Goal: Transaction & Acquisition: Purchase product/service

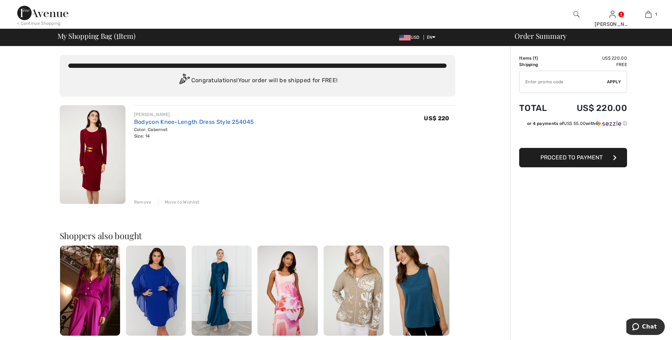
click at [143, 123] on link "Bodycon Knee-Length Dress Style 254045" at bounding box center [194, 122] width 120 height 7
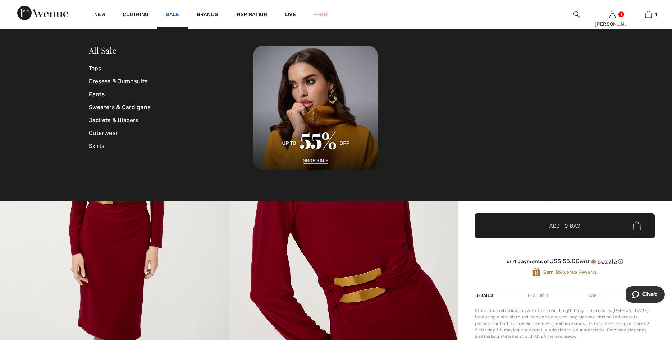
click at [174, 13] on link "Sale" at bounding box center [172, 16] width 13 height 8
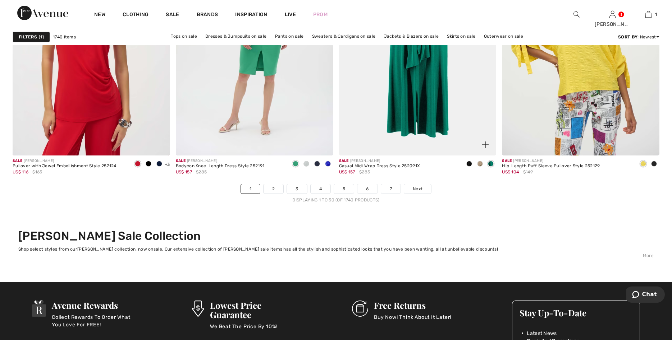
scroll to position [4034, 0]
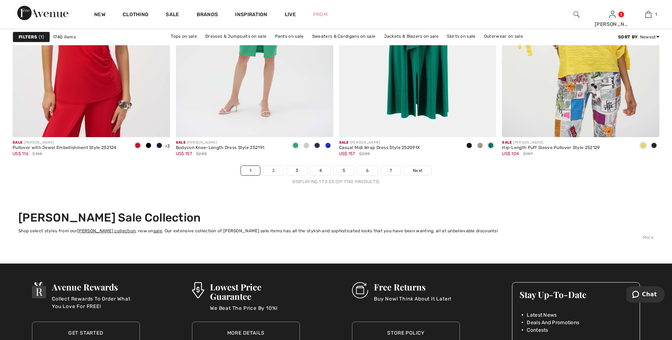
click at [270, 171] on link "2" at bounding box center [274, 170] width 20 height 9
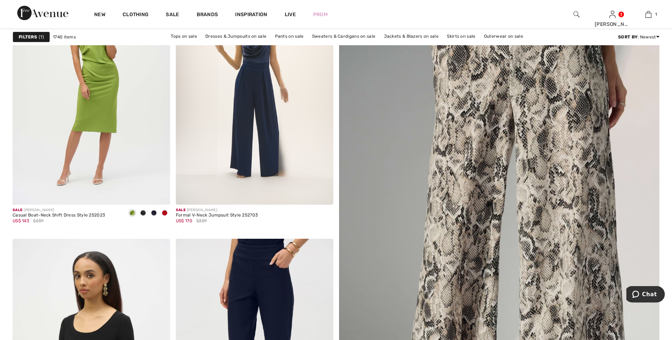
scroll to position [165, 0]
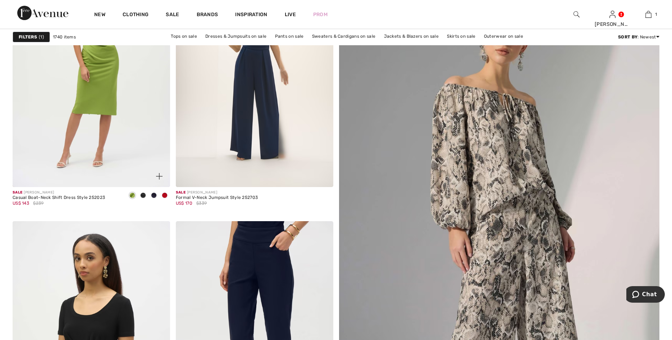
click at [163, 195] on span at bounding box center [165, 196] width 6 height 6
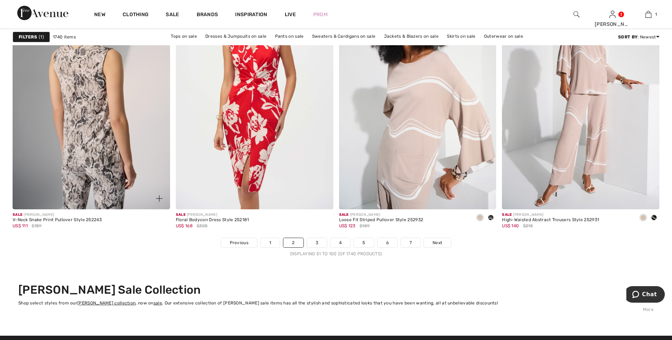
scroll to position [3997, 0]
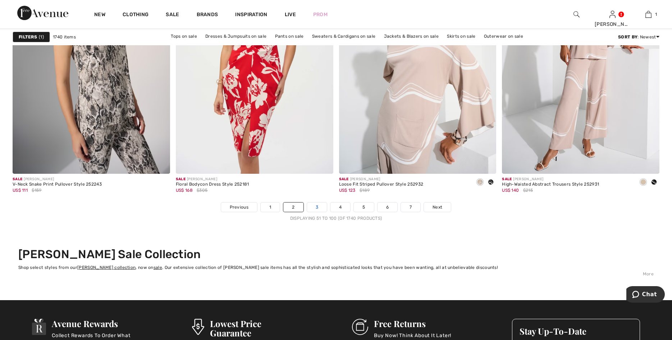
click at [317, 207] on link "3" at bounding box center [317, 207] width 20 height 9
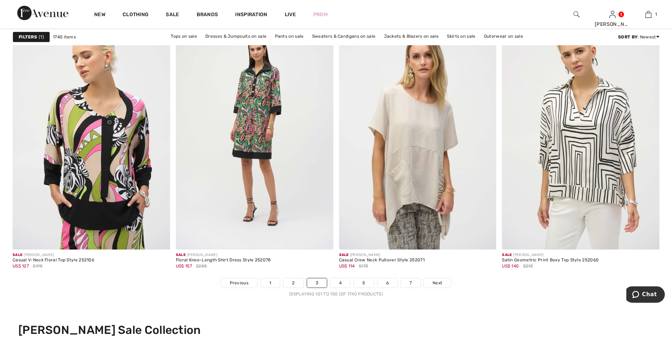
scroll to position [3924, 0]
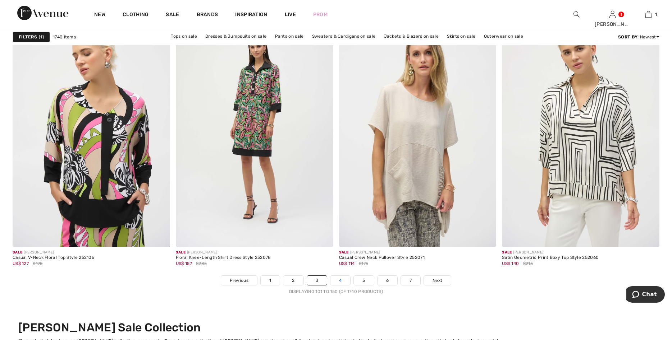
click at [340, 284] on link "4" at bounding box center [340, 280] width 20 height 9
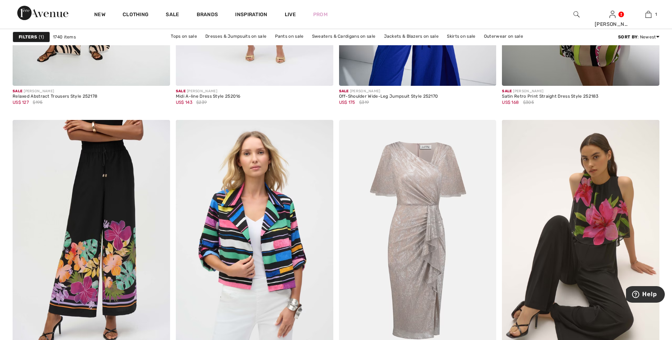
scroll to position [1090, 0]
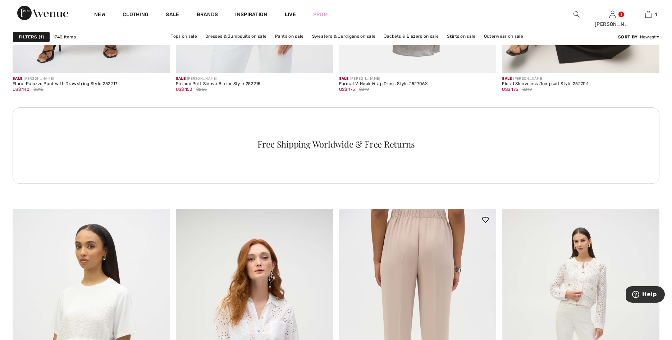
click at [357, 248] on img at bounding box center [417, 327] width 157 height 236
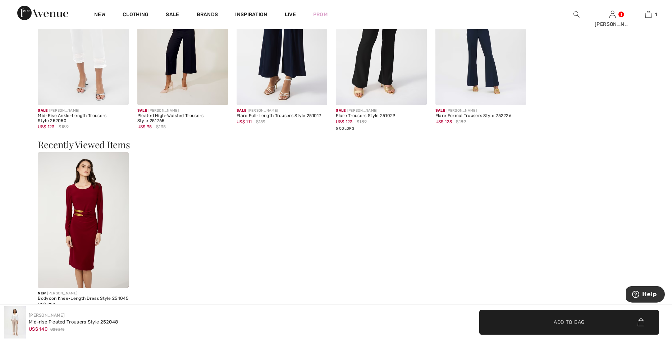
scroll to position [851, 0]
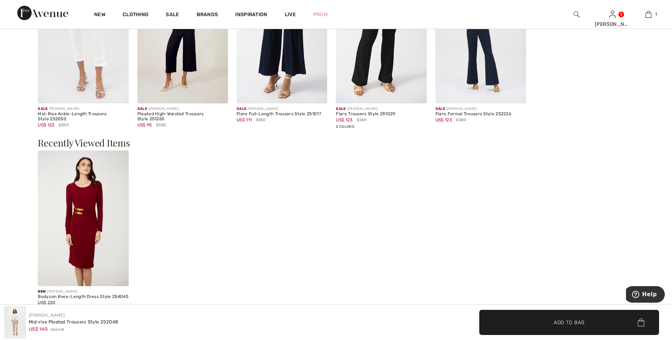
click at [121, 261] on img at bounding box center [83, 219] width 91 height 136
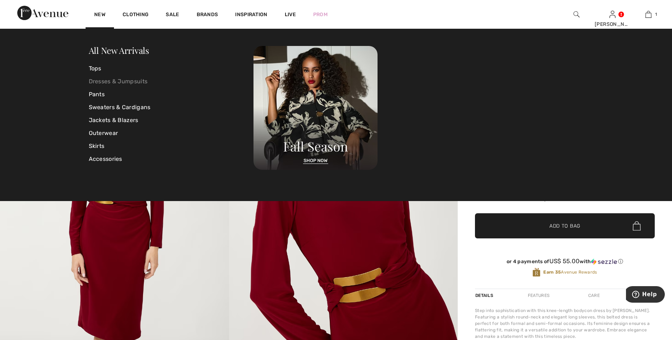
click at [99, 81] on link "Dresses & Jumpsuits" at bounding box center [171, 81] width 165 height 13
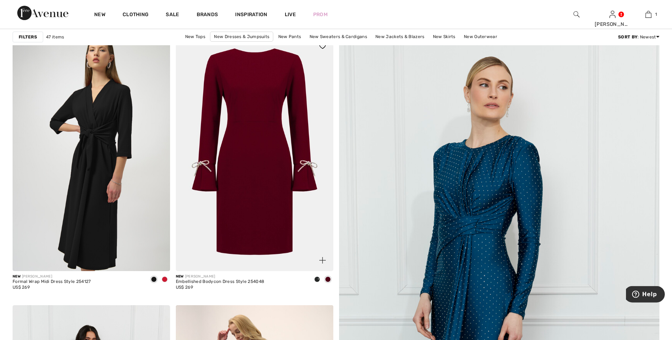
scroll to position [73, 0]
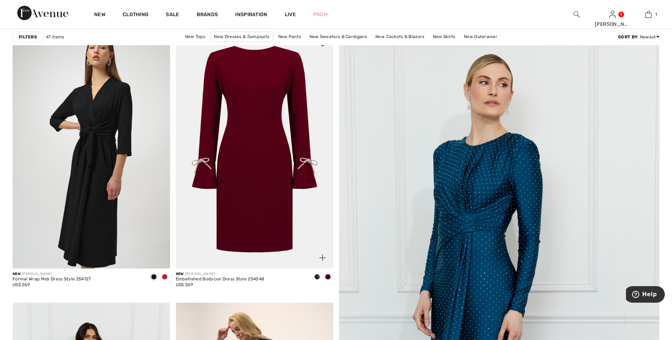
click at [287, 240] on img at bounding box center [254, 151] width 157 height 236
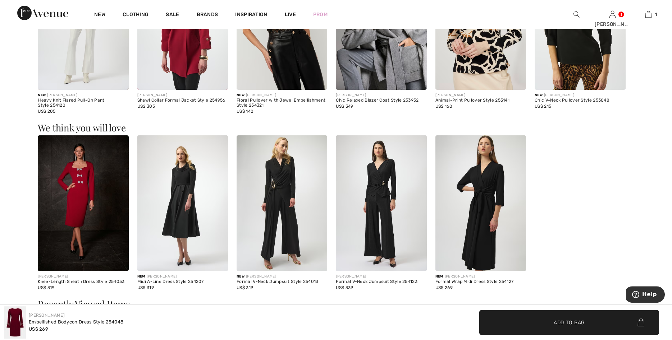
scroll to position [532, 0]
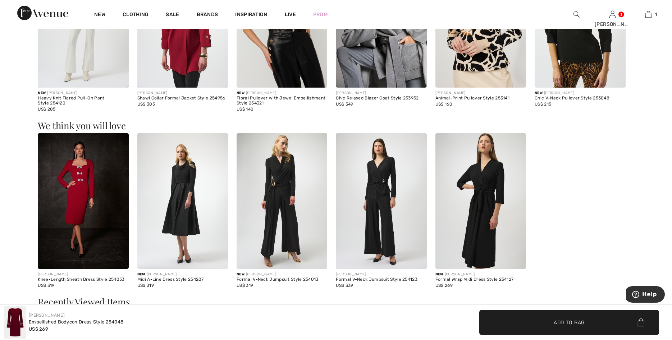
click at [111, 253] on img at bounding box center [83, 201] width 91 height 136
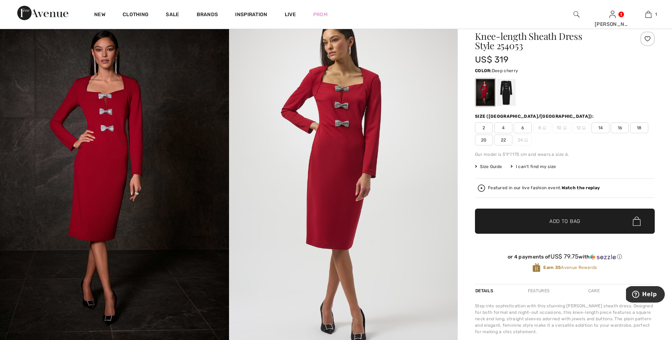
scroll to position [18, 0]
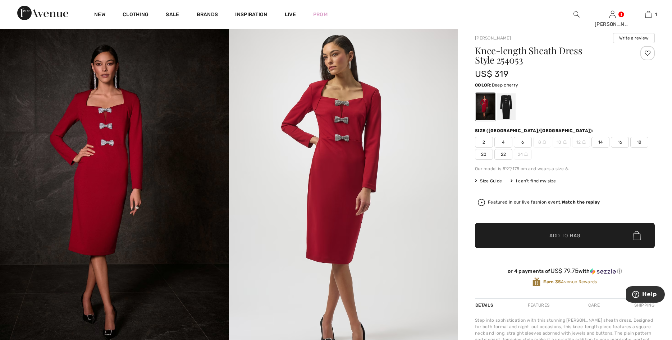
click at [604, 143] on span "14" at bounding box center [600, 142] width 18 height 11
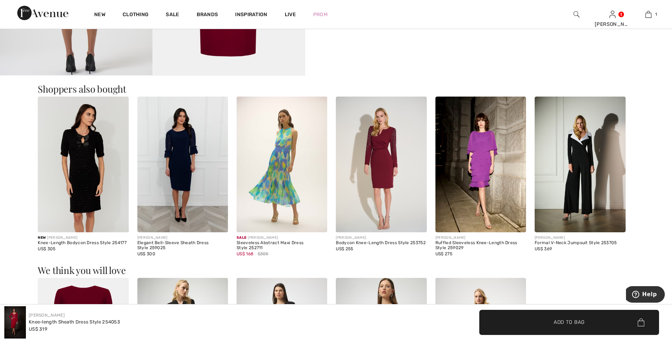
scroll to position [770, 0]
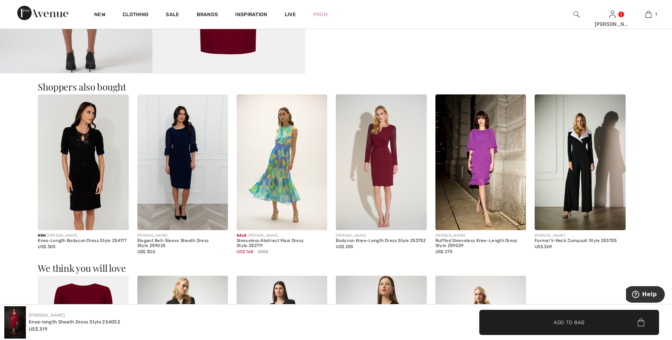
click at [403, 207] on img at bounding box center [381, 163] width 91 height 136
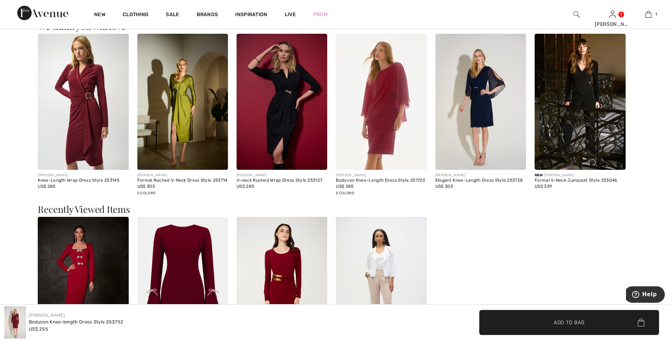
scroll to position [770, 0]
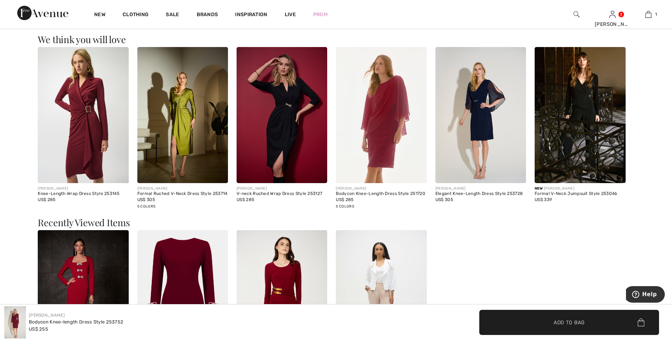
click at [103, 127] on img at bounding box center [83, 115] width 91 height 136
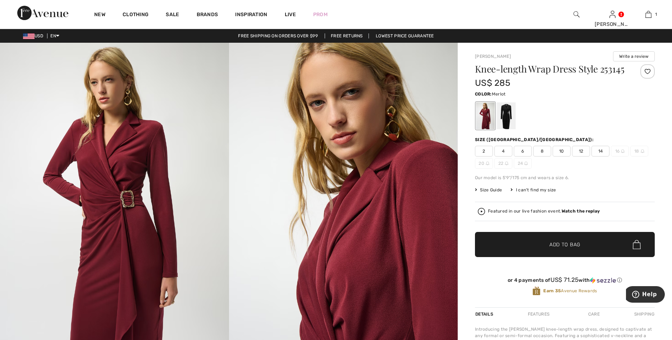
click at [596, 151] on span "14" at bounding box center [600, 151] width 18 height 11
click at [566, 247] on span "Add to Bag" at bounding box center [564, 245] width 31 height 8
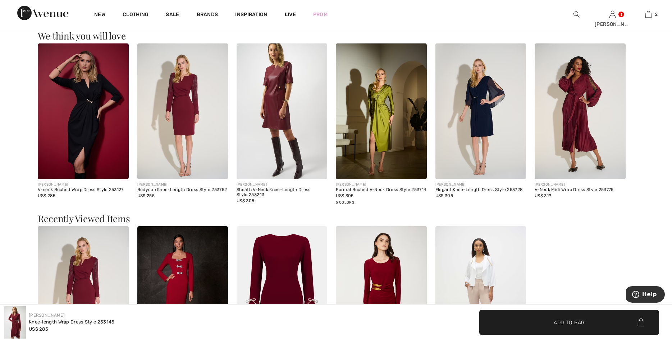
scroll to position [1167, 0]
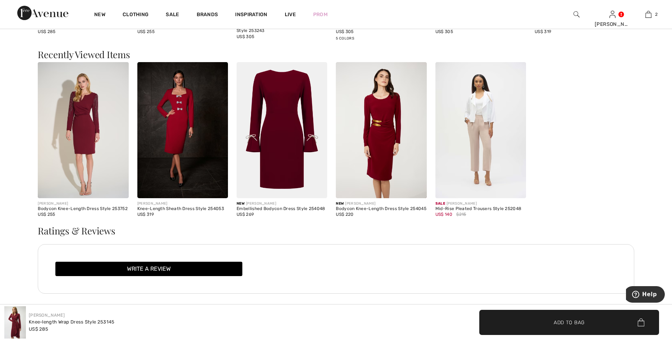
click at [219, 187] on img at bounding box center [182, 130] width 91 height 136
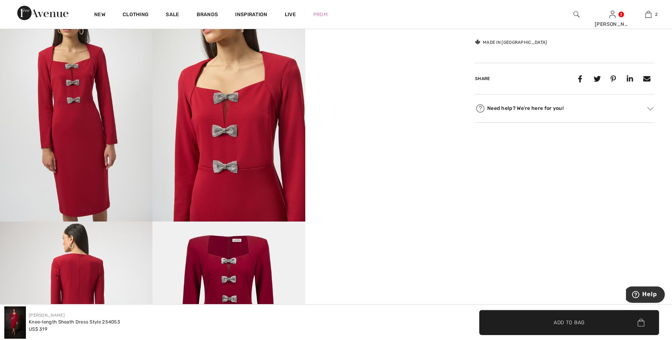
scroll to position [385, 0]
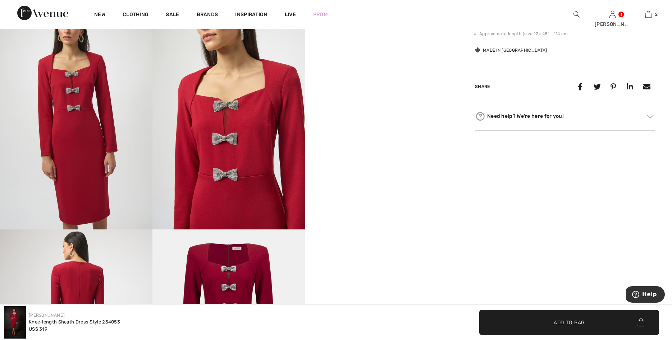
drag, startPoint x: 396, startPoint y: 116, endPoint x: 396, endPoint y: 127, distance: 10.8
click at [396, 77] on video "Your browser does not support the video tag." at bounding box center [381, 39] width 152 height 76
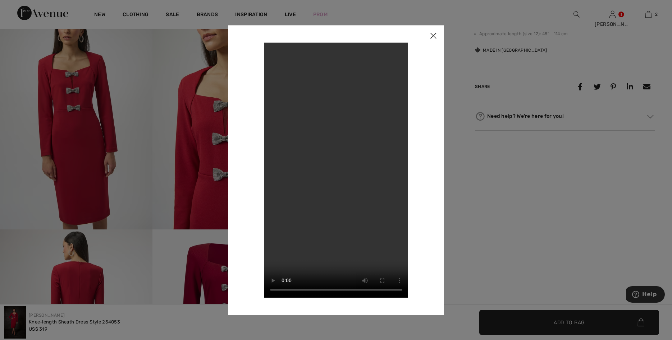
click at [432, 35] on img at bounding box center [433, 36] width 22 height 22
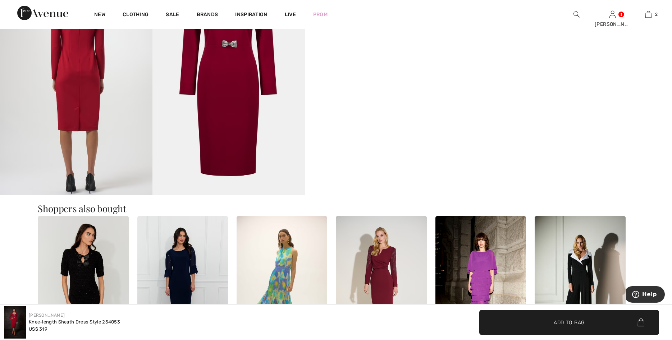
scroll to position [0, 0]
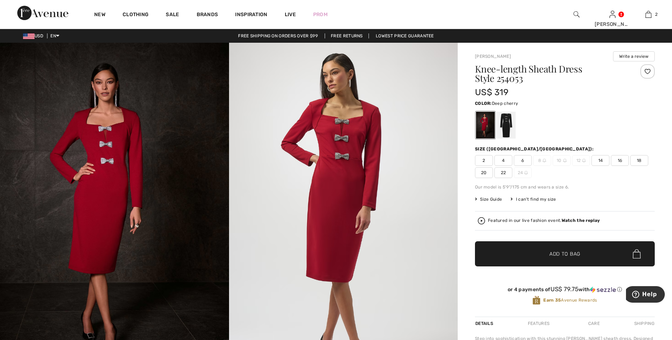
click at [601, 159] on span "14" at bounding box center [600, 160] width 18 height 11
click at [564, 256] on span "Add to Bag" at bounding box center [564, 255] width 31 height 8
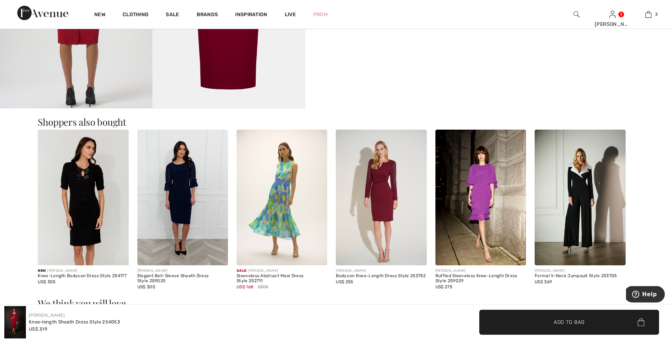
scroll to position [738, 0]
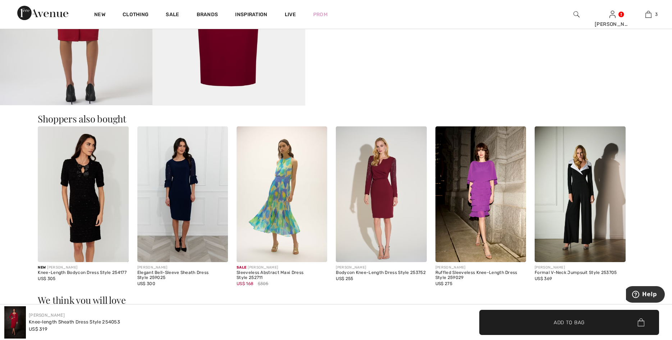
click at [402, 234] on img at bounding box center [381, 195] width 91 height 136
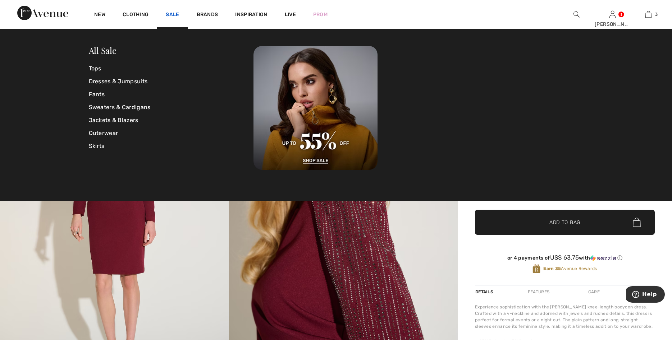
click at [169, 14] on link "Sale" at bounding box center [172, 16] width 13 height 8
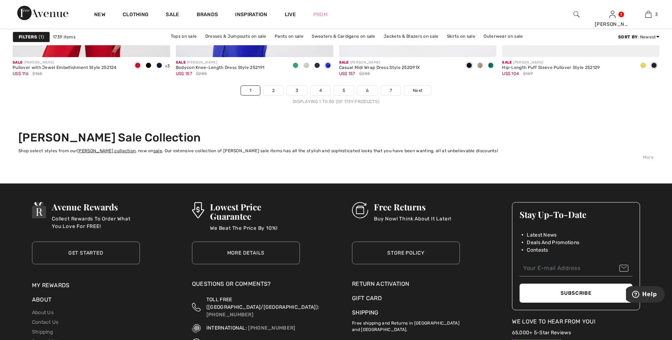
scroll to position [4126, 0]
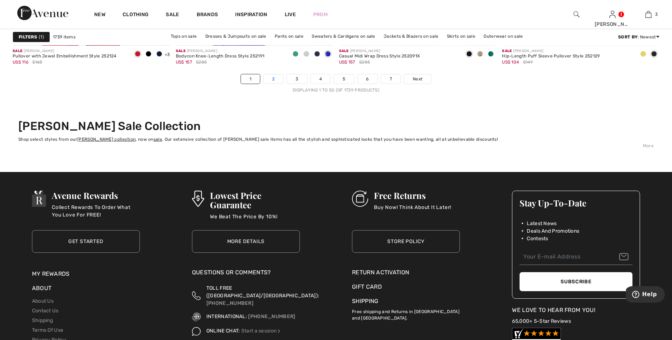
click at [270, 76] on link "2" at bounding box center [274, 78] width 20 height 9
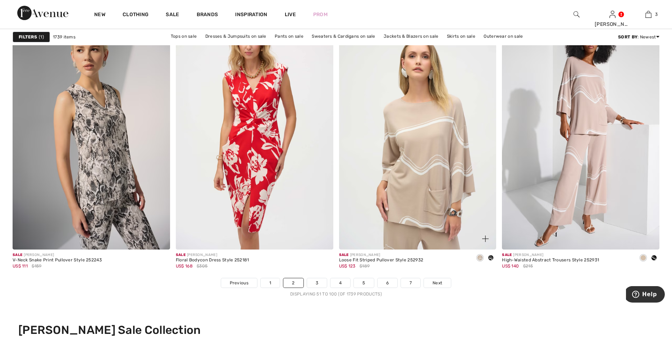
scroll to position [3924, 0]
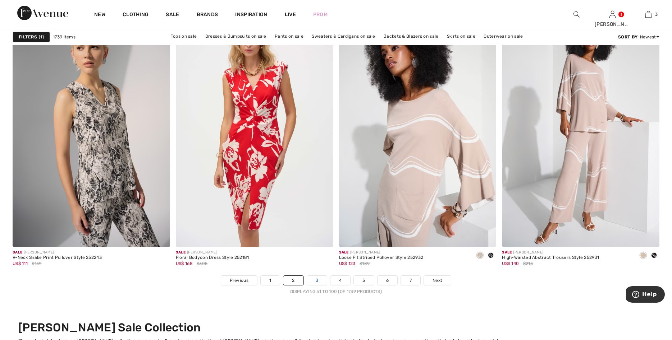
click at [318, 281] on link "3" at bounding box center [317, 280] width 20 height 9
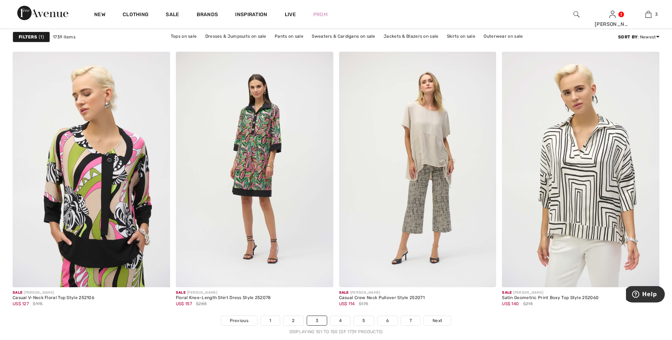
scroll to position [3887, 0]
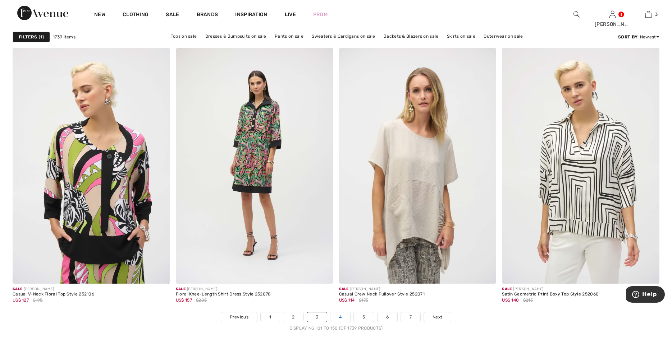
click at [342, 314] on link "4" at bounding box center [340, 317] width 20 height 9
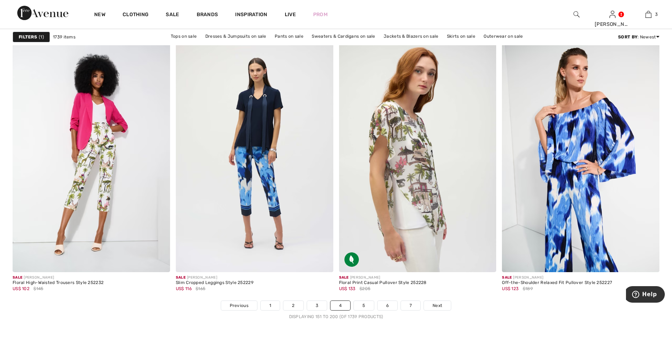
scroll to position [3906, 0]
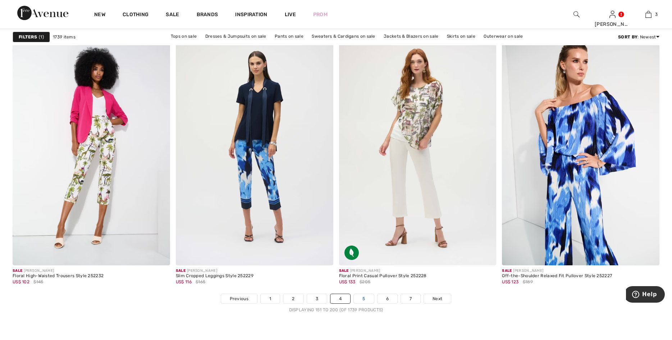
click at [369, 297] on link "5" at bounding box center [364, 298] width 20 height 9
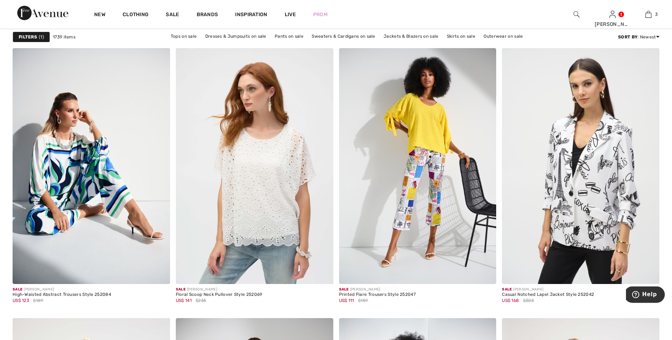
scroll to position [1284, 0]
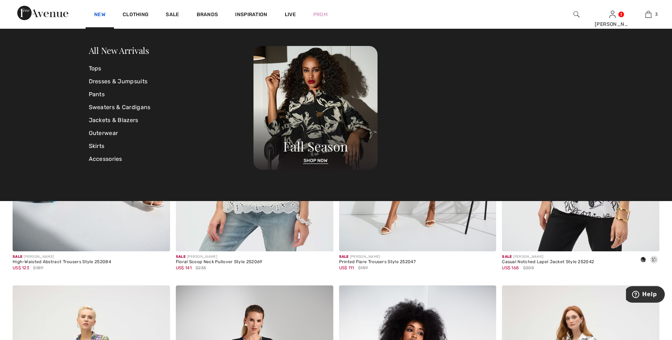
click at [101, 14] on link "New" at bounding box center [99, 16] width 11 height 8
click at [100, 81] on link "Dresses & Jumpsuits" at bounding box center [171, 81] width 165 height 13
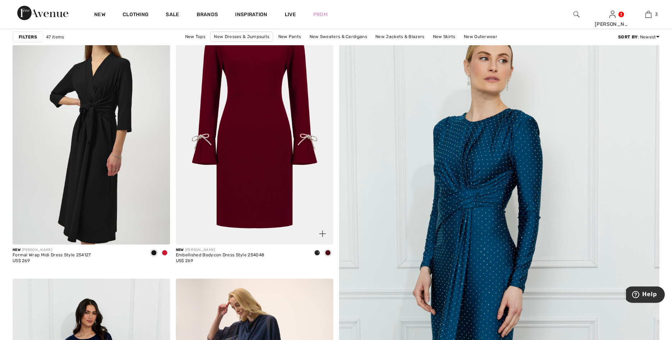
scroll to position [110, 0]
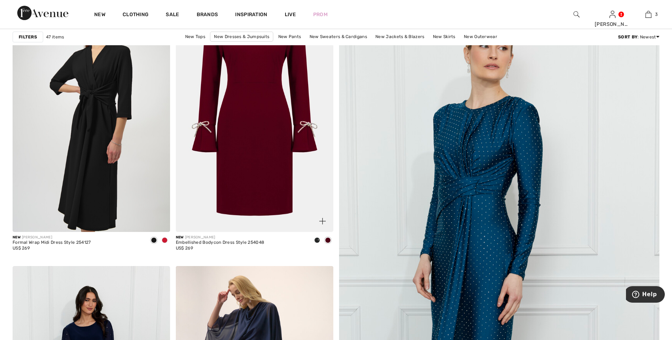
click at [316, 239] on span at bounding box center [317, 241] width 6 height 6
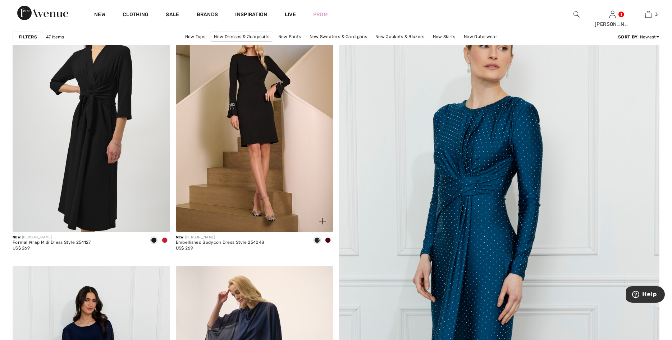
click at [328, 241] on span at bounding box center [328, 241] width 6 height 6
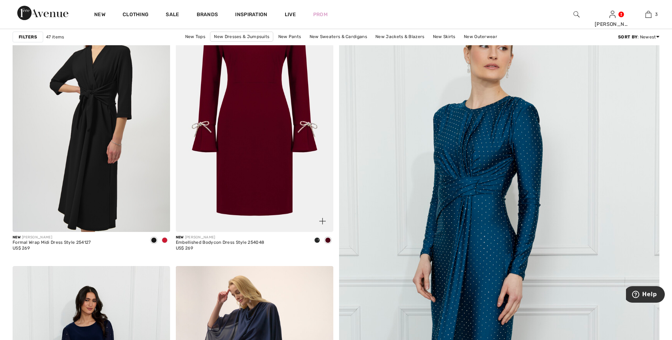
click at [317, 239] on span at bounding box center [317, 241] width 6 height 6
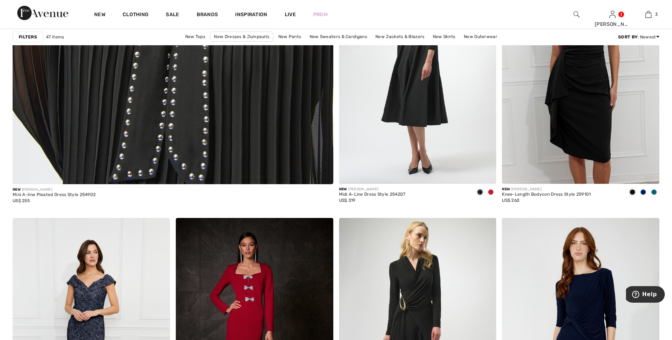
scroll to position [2494, 0]
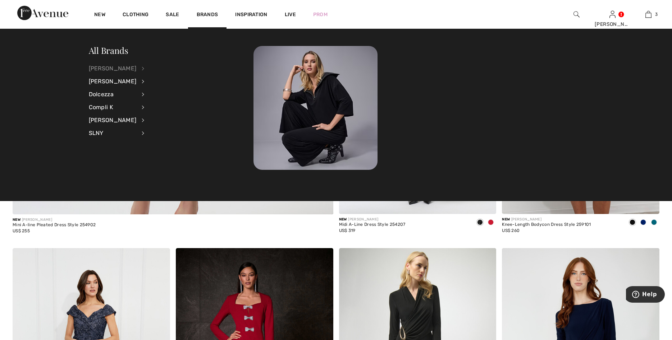
click at [124, 66] on div "[PERSON_NAME]" at bounding box center [113, 68] width 48 height 13
click at [172, 92] on link "Dresses & Jumpsuits" at bounding box center [182, 92] width 56 height 12
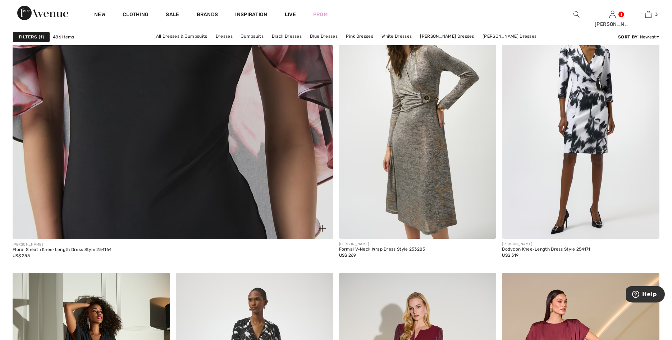
scroll to position [2476, 0]
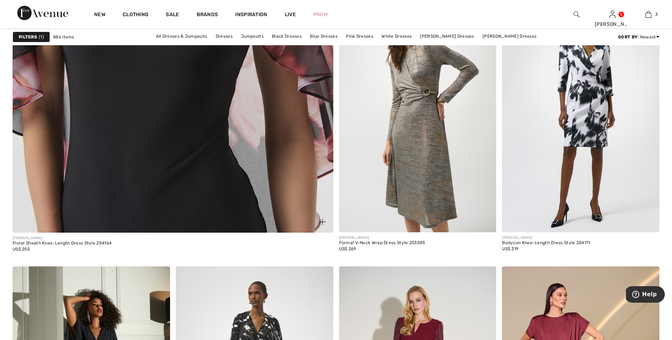
click at [269, 208] on img at bounding box center [173, 14] width 385 height 577
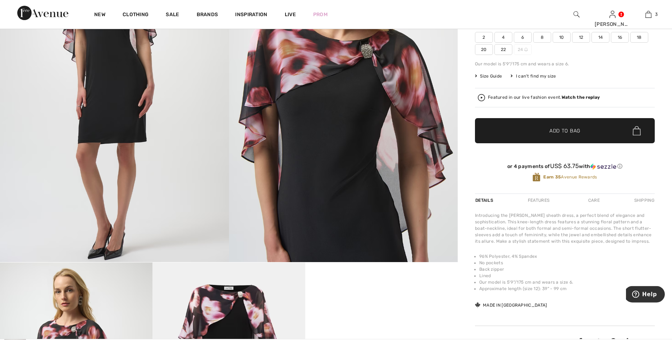
scroll to position [92, 0]
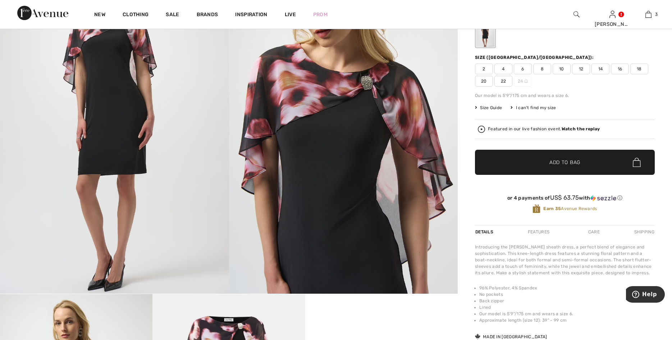
click at [601, 67] on span "14" at bounding box center [600, 69] width 18 height 11
click at [585, 163] on span "✔ Added to Bag Add to Bag" at bounding box center [565, 162] width 180 height 25
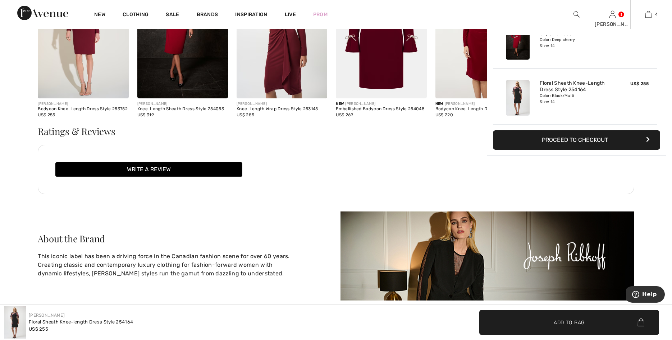
scroll to position [0, 0]
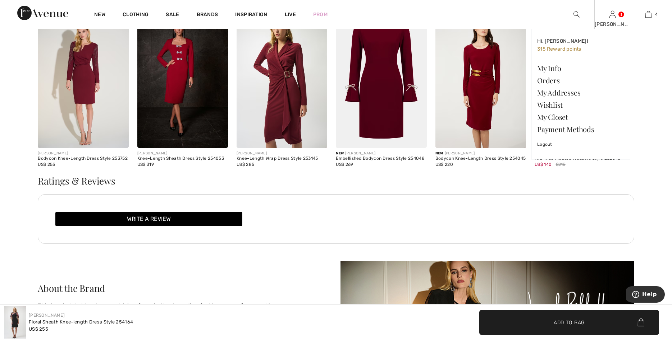
drag, startPoint x: 616, startPoint y: 14, endPoint x: 616, endPoint y: 17, distance: 3.6
click at [616, 17] on div "Ogallah Hi, Ogallah! 315 Reward points My Info Orders My Addresses Wishlist My …" at bounding box center [612, 14] width 36 height 29
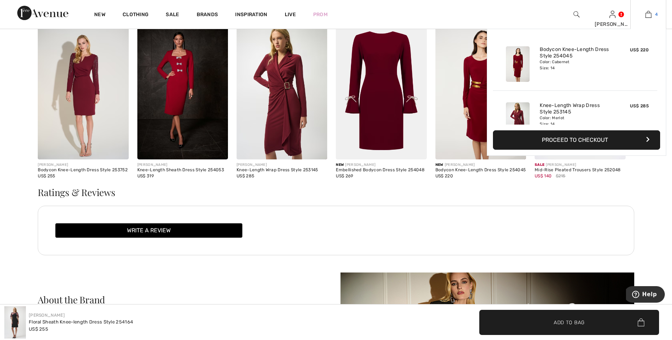
click at [648, 14] on img at bounding box center [648, 14] width 6 height 9
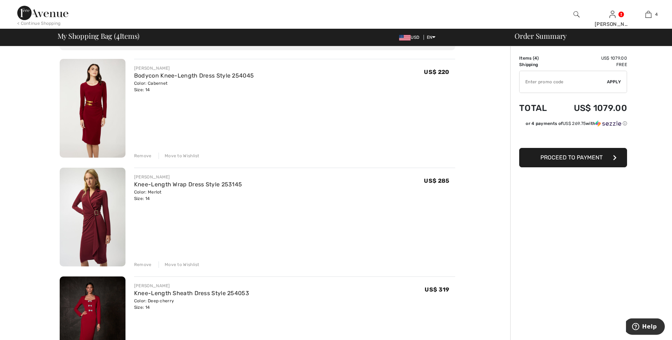
scroll to position [18, 0]
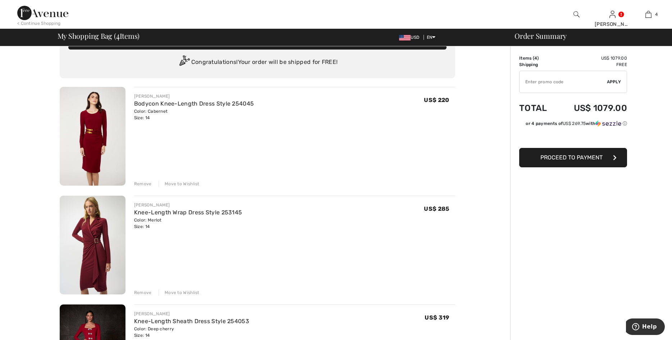
click at [143, 183] on div "Remove" at bounding box center [143, 184] width 18 height 6
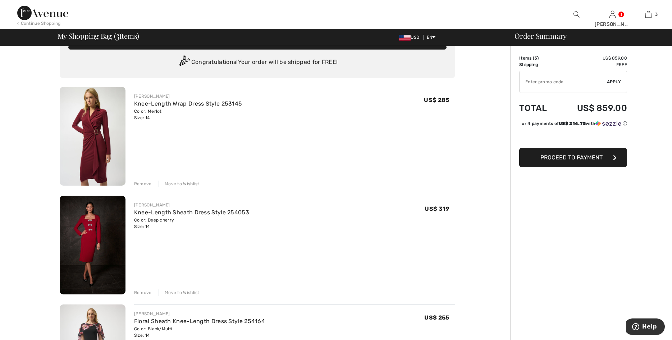
click at [140, 183] on div "Remove" at bounding box center [143, 184] width 18 height 6
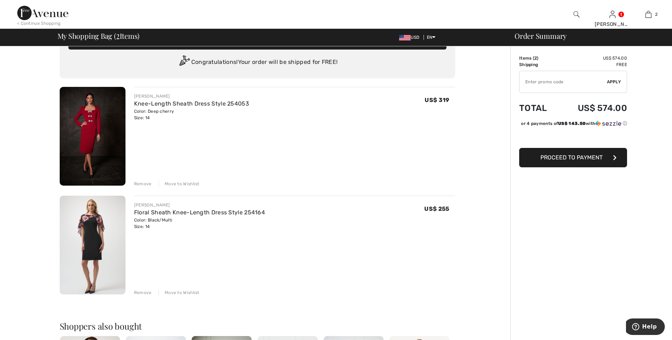
click at [145, 185] on div "Remove" at bounding box center [143, 184] width 18 height 6
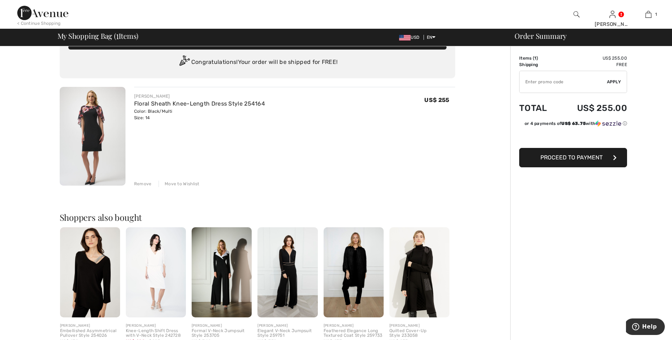
click at [118, 133] on img at bounding box center [93, 136] width 66 height 99
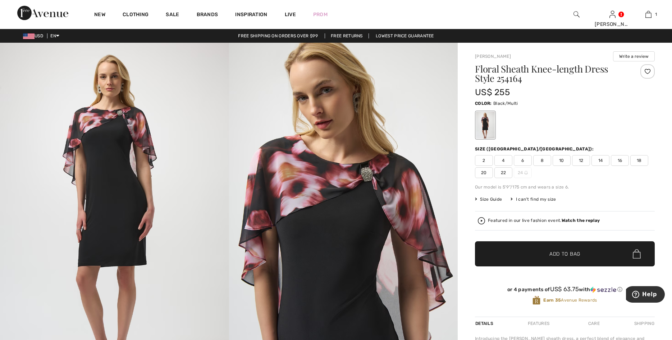
click at [605, 160] on span "14" at bounding box center [600, 160] width 18 height 11
click at [559, 259] on span "✔ Added to Bag Add to Bag" at bounding box center [565, 254] width 180 height 25
click at [549, 259] on span "✔ Added to Bag Add to Bag" at bounding box center [565, 254] width 180 height 25
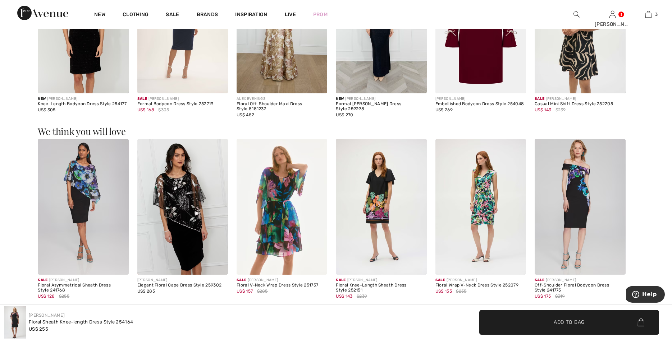
scroll to position [910, 0]
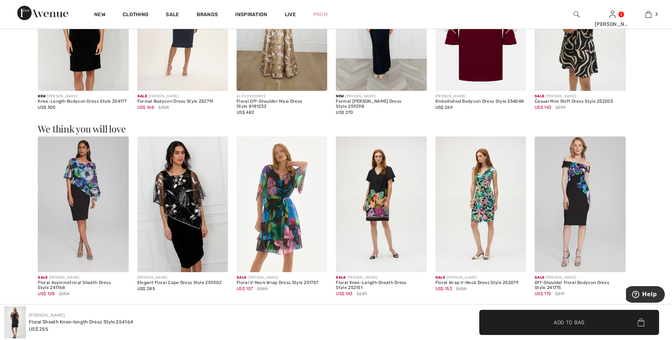
click at [99, 230] on img at bounding box center [83, 205] width 91 height 136
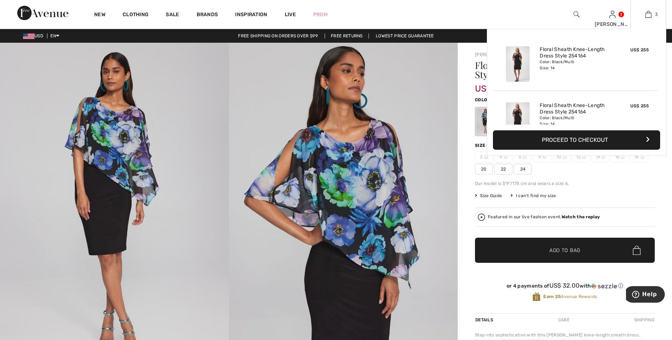
click at [654, 15] on link "3" at bounding box center [648, 14] width 35 height 9
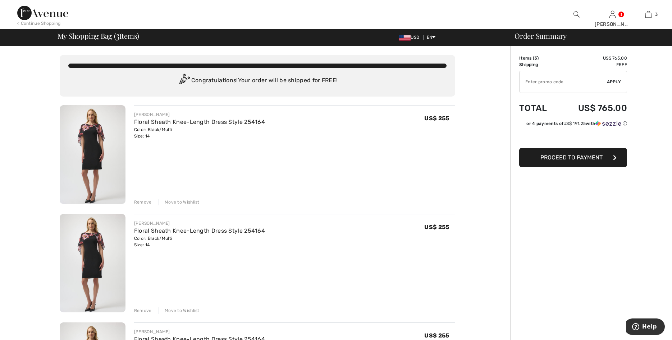
click at [143, 201] on div "Remove" at bounding box center [143, 202] width 18 height 6
click at [140, 203] on div "Remove" at bounding box center [143, 202] width 18 height 6
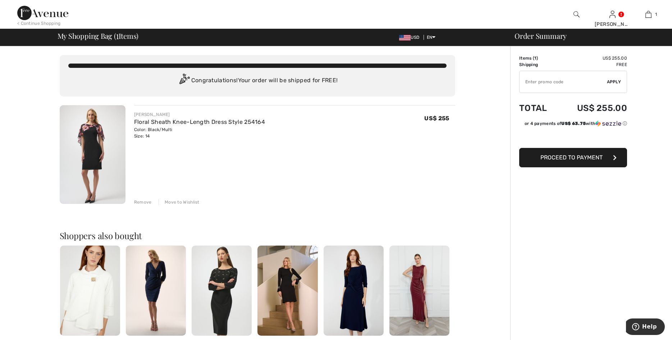
click at [101, 168] on img at bounding box center [93, 154] width 66 height 99
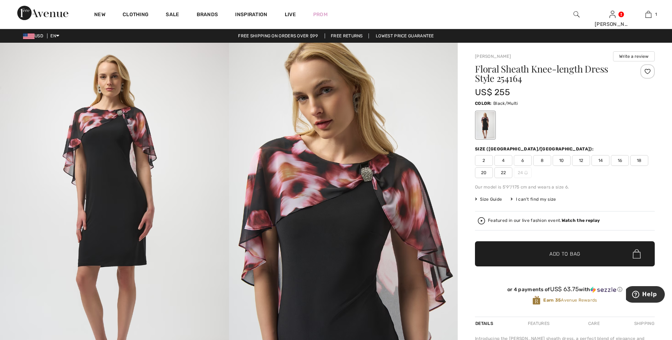
click at [599, 161] on span "14" at bounding box center [600, 160] width 18 height 11
click at [584, 254] on span "✔ Added to Bag Add to Bag" at bounding box center [565, 254] width 180 height 25
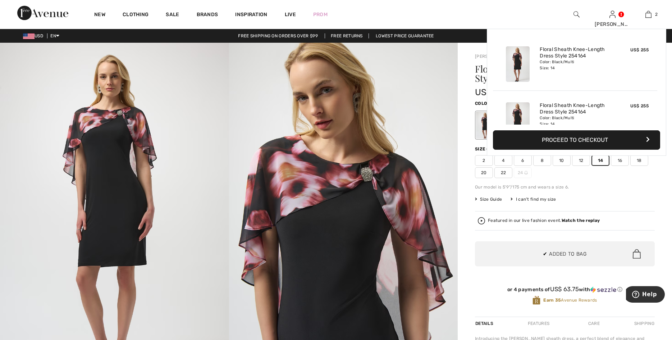
scroll to position [22, 0]
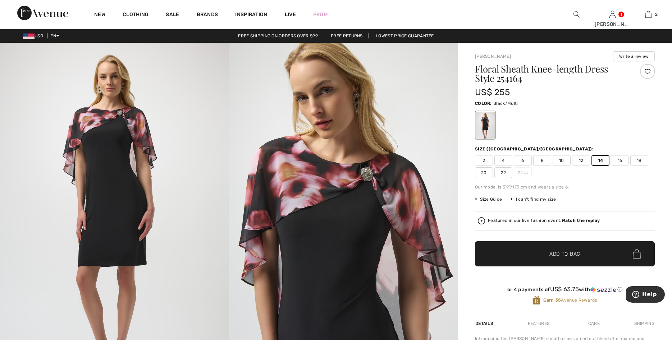
click at [553, 249] on span "✔ Added to Bag Add to Bag" at bounding box center [565, 254] width 180 height 25
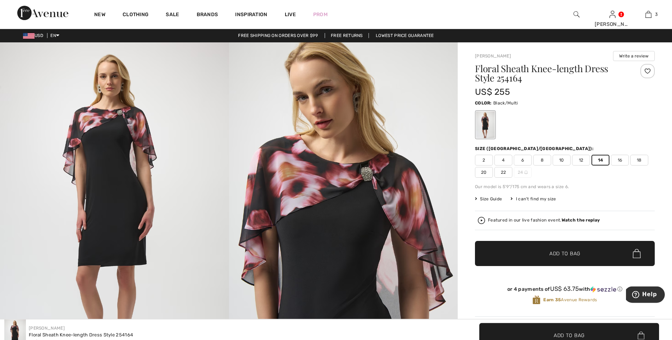
scroll to position [0, 0]
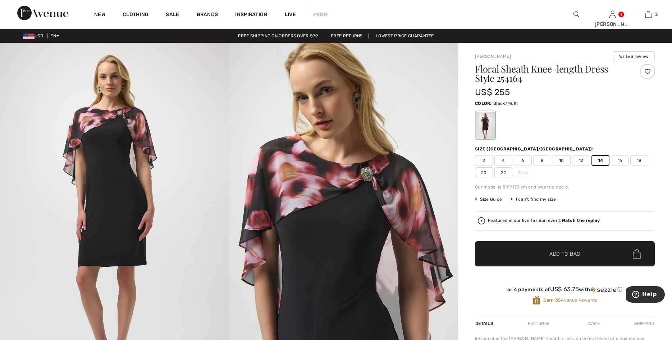
click at [571, 251] on span "Add to Bag" at bounding box center [564, 255] width 31 height 8
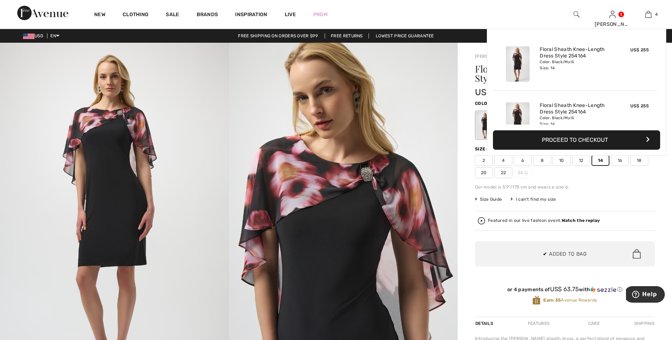
scroll to position [134, 0]
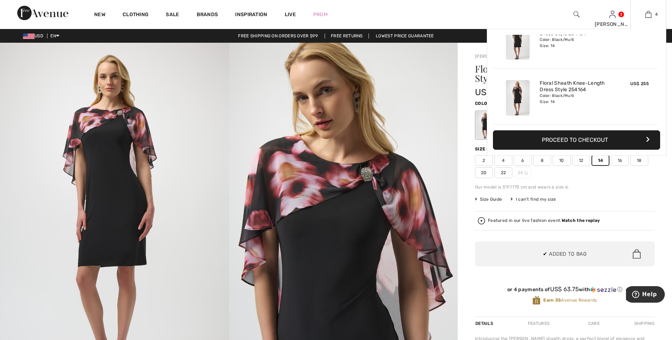
click at [591, 144] on button "Proceed to Checkout" at bounding box center [576, 140] width 167 height 19
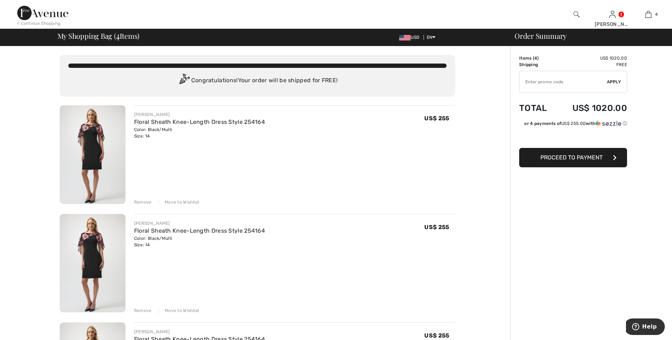
click at [138, 202] on div "Remove" at bounding box center [143, 202] width 18 height 6
click at [140, 203] on div "Remove" at bounding box center [143, 202] width 18 height 6
click at [147, 201] on div "Remove" at bounding box center [143, 202] width 18 height 6
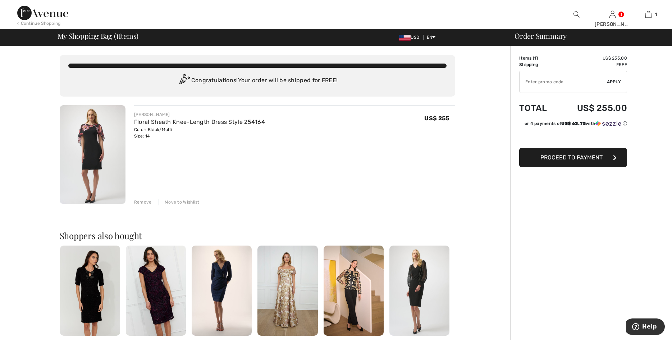
click at [554, 157] on span "Proceed to Payment" at bounding box center [571, 157] width 62 height 7
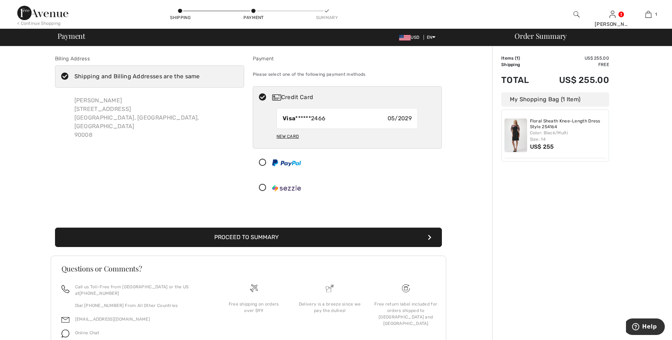
click at [278, 238] on button "Proceed to Summary" at bounding box center [248, 237] width 387 height 19
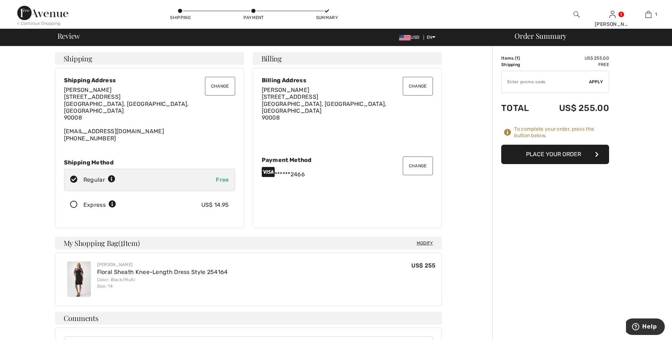
click at [74, 201] on icon at bounding box center [73, 205] width 19 height 8
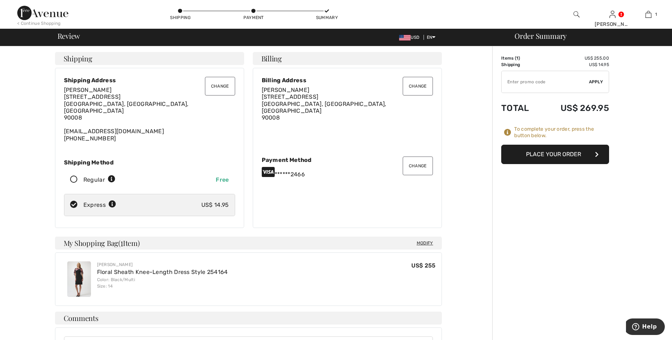
click at [562, 156] on button "Place Your Order" at bounding box center [555, 154] width 108 height 19
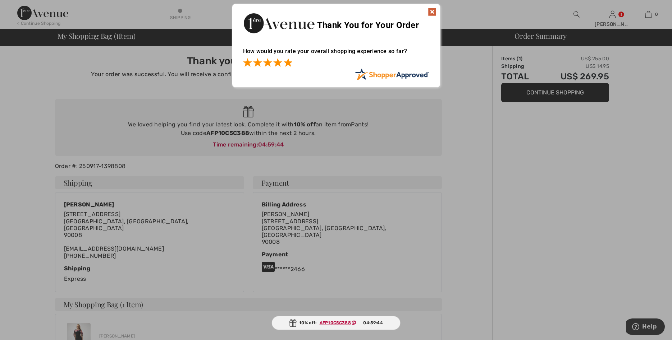
click at [290, 64] on span at bounding box center [288, 62] width 9 height 9
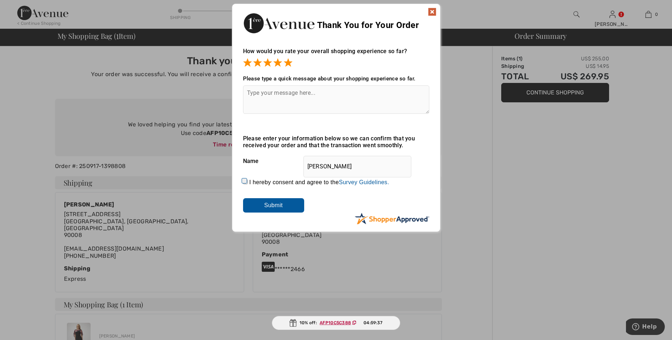
click at [246, 184] on input "I hereby consent and agree to the By submitting a review, you grant permission …" at bounding box center [245, 182] width 5 height 5
checkbox input "true"
click at [261, 209] on input "Submit" at bounding box center [273, 205] width 61 height 14
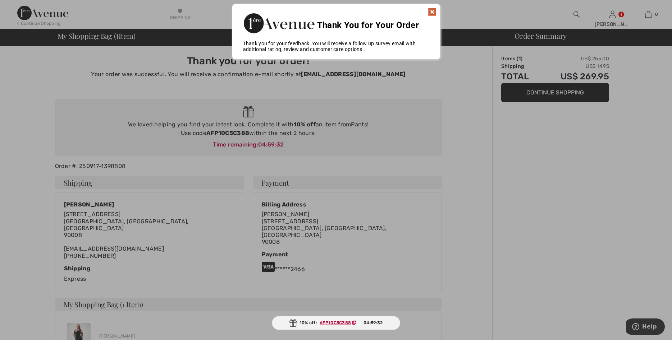
click at [430, 9] on img at bounding box center [432, 12] width 9 height 9
